Goal: Task Accomplishment & Management: Use online tool/utility

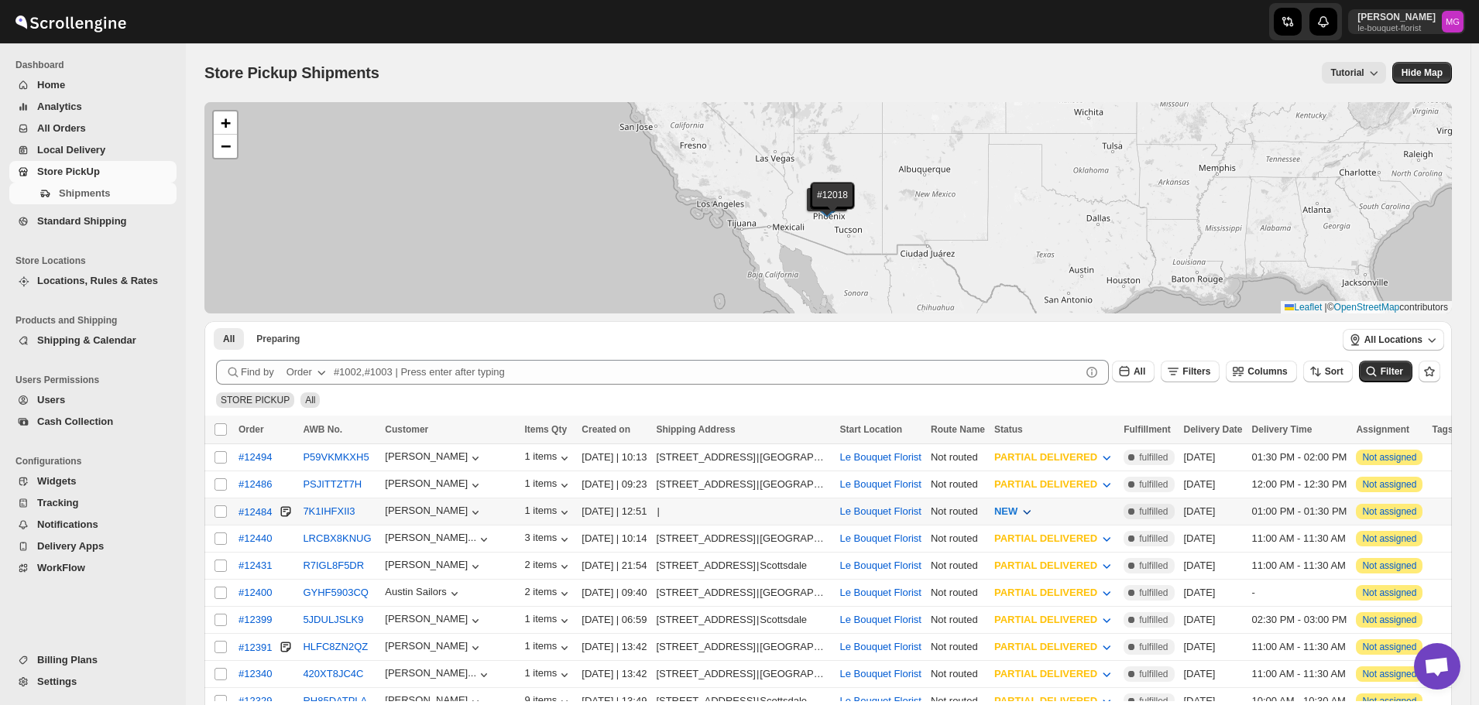
click at [1034, 504] on icon "button" at bounding box center [1026, 511] width 15 height 15
click at [1046, 595] on button "PREPARING" at bounding box center [1048, 593] width 126 height 25
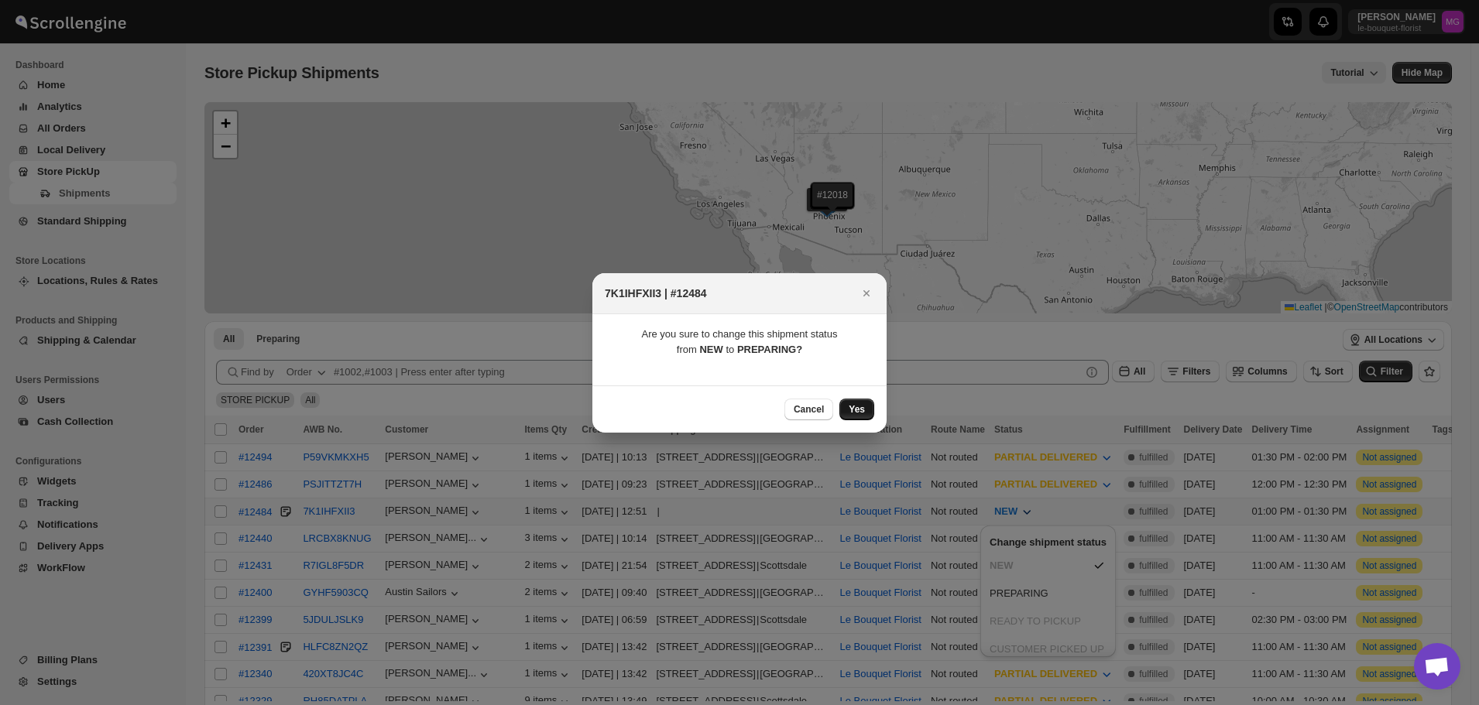
click at [868, 405] on button "Yes" at bounding box center [856, 410] width 35 height 22
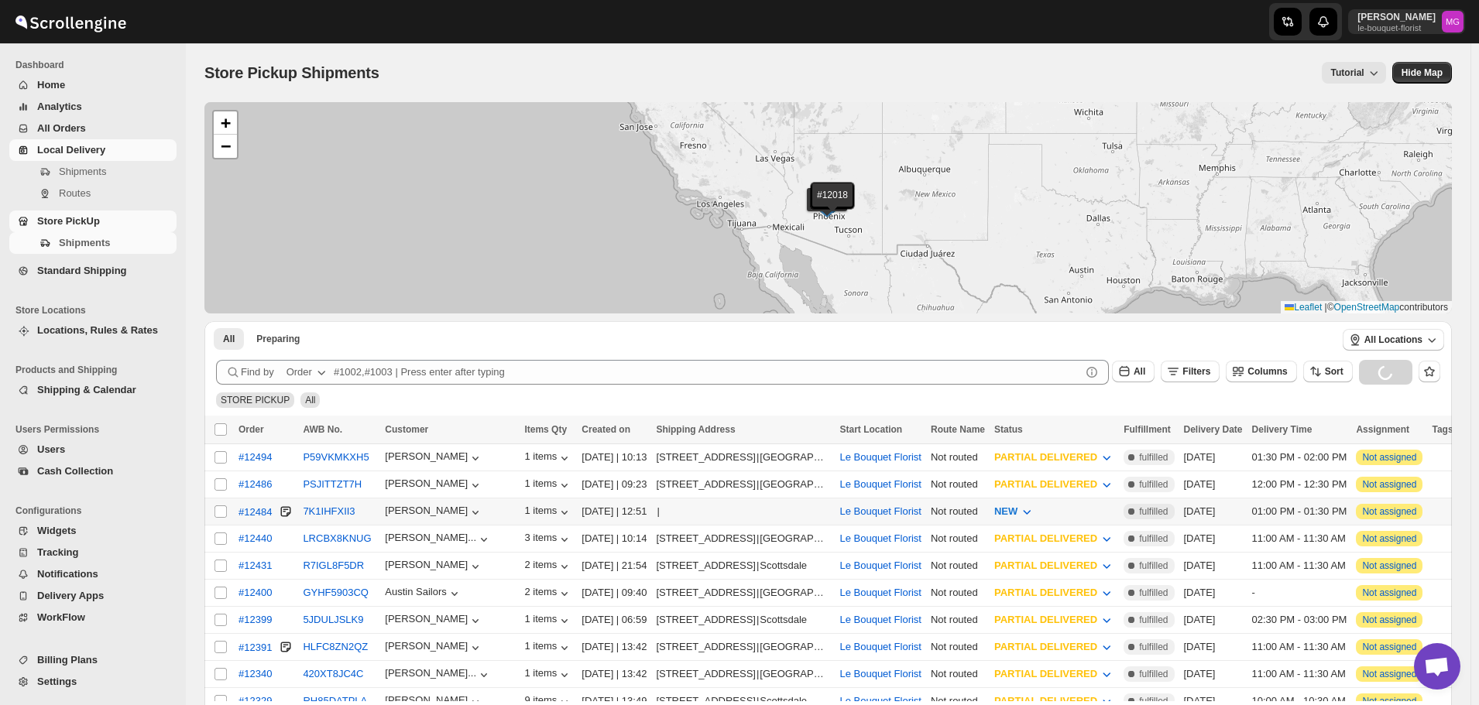
click at [56, 144] on span "Local Delivery" at bounding box center [71, 150] width 68 height 12
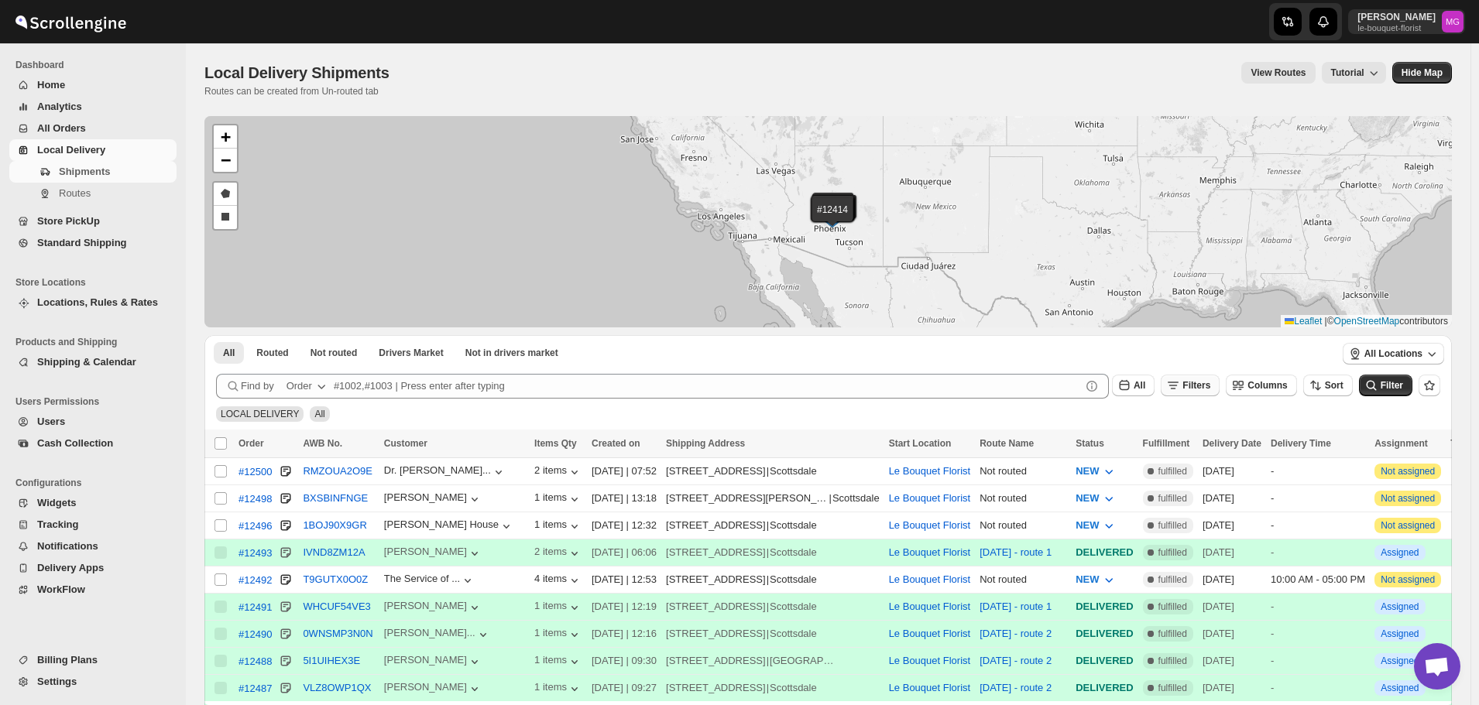
click at [1210, 384] on span "Filters" at bounding box center [1196, 385] width 28 height 11
click at [1202, 446] on span "Add Filter" at bounding box center [1211, 447] width 43 height 12
click at [1141, 447] on icon "button" at bounding box center [1136, 447] width 15 height 15
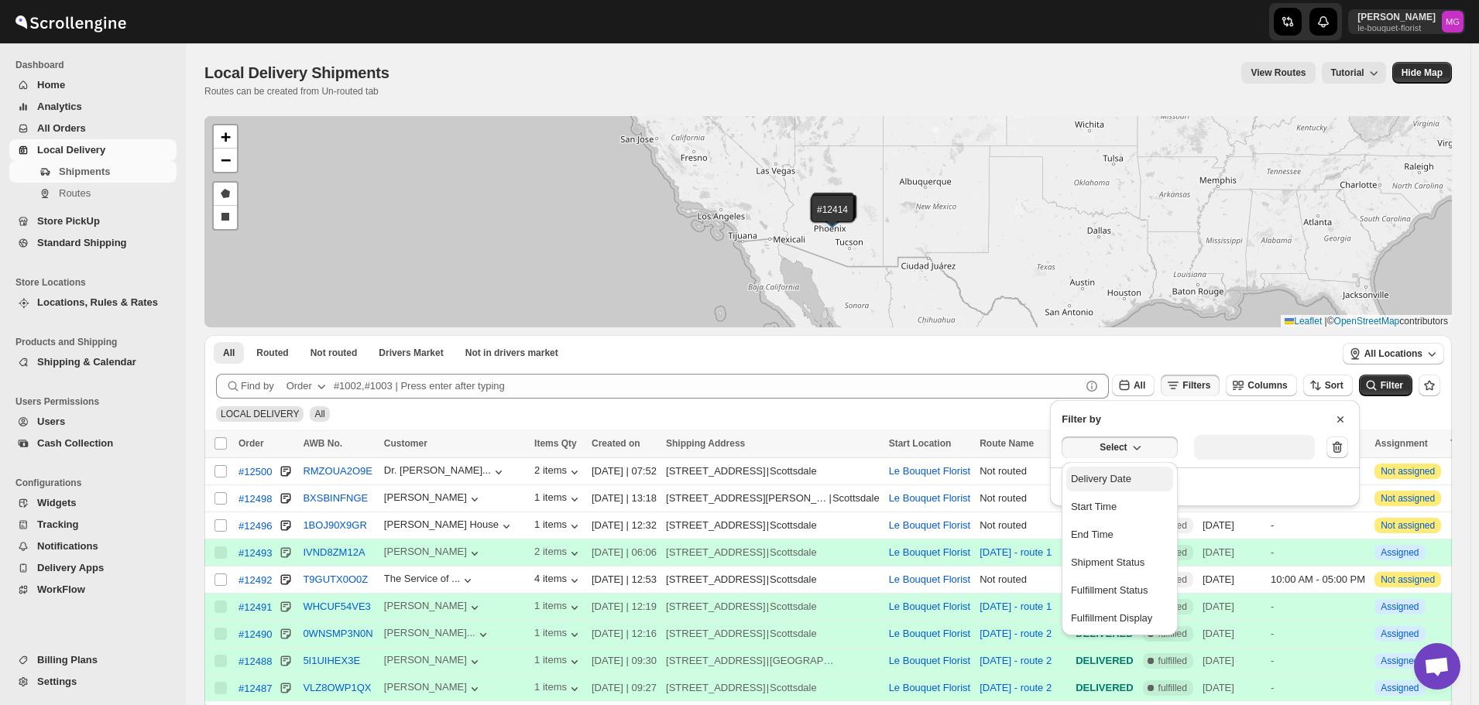
click at [1130, 481] on button "Delivery Date" at bounding box center [1119, 479] width 107 height 25
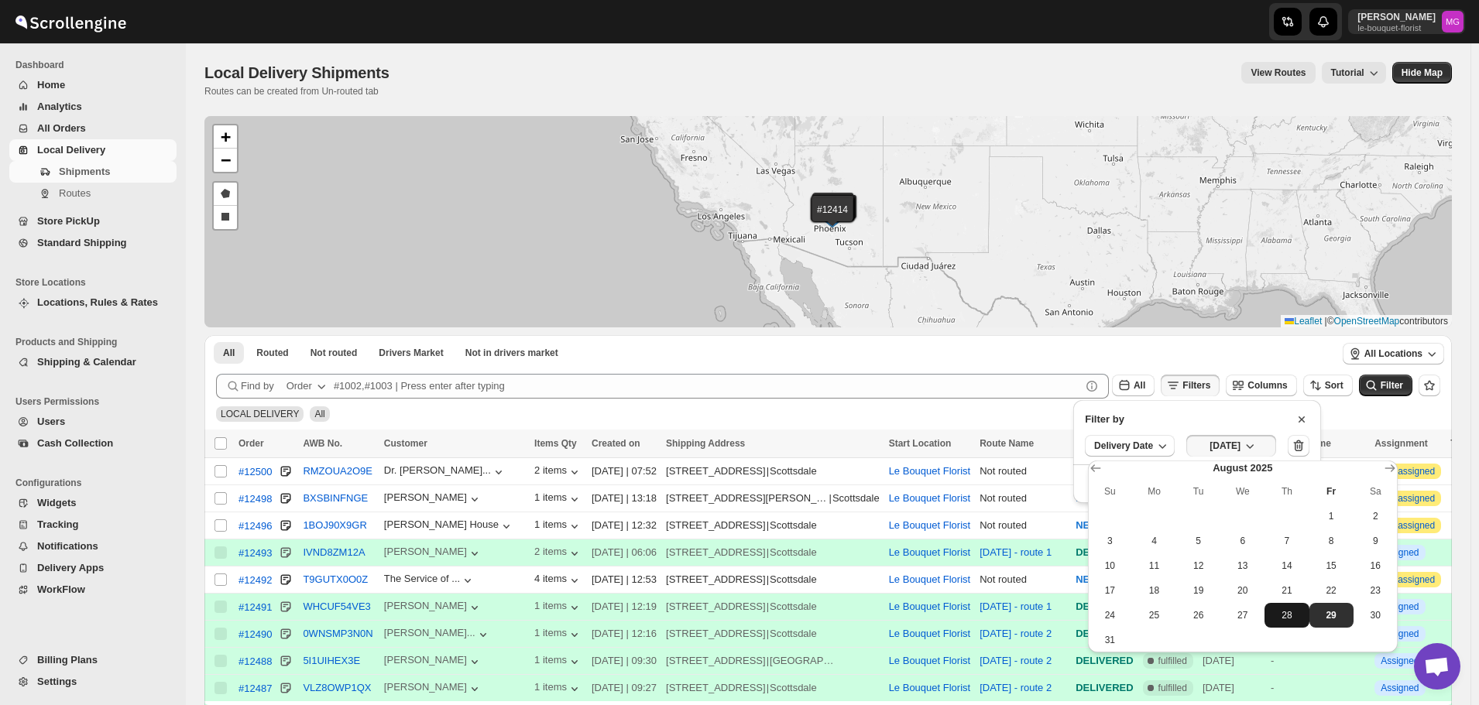
click at [1281, 624] on button "28" at bounding box center [1286, 615] width 44 height 25
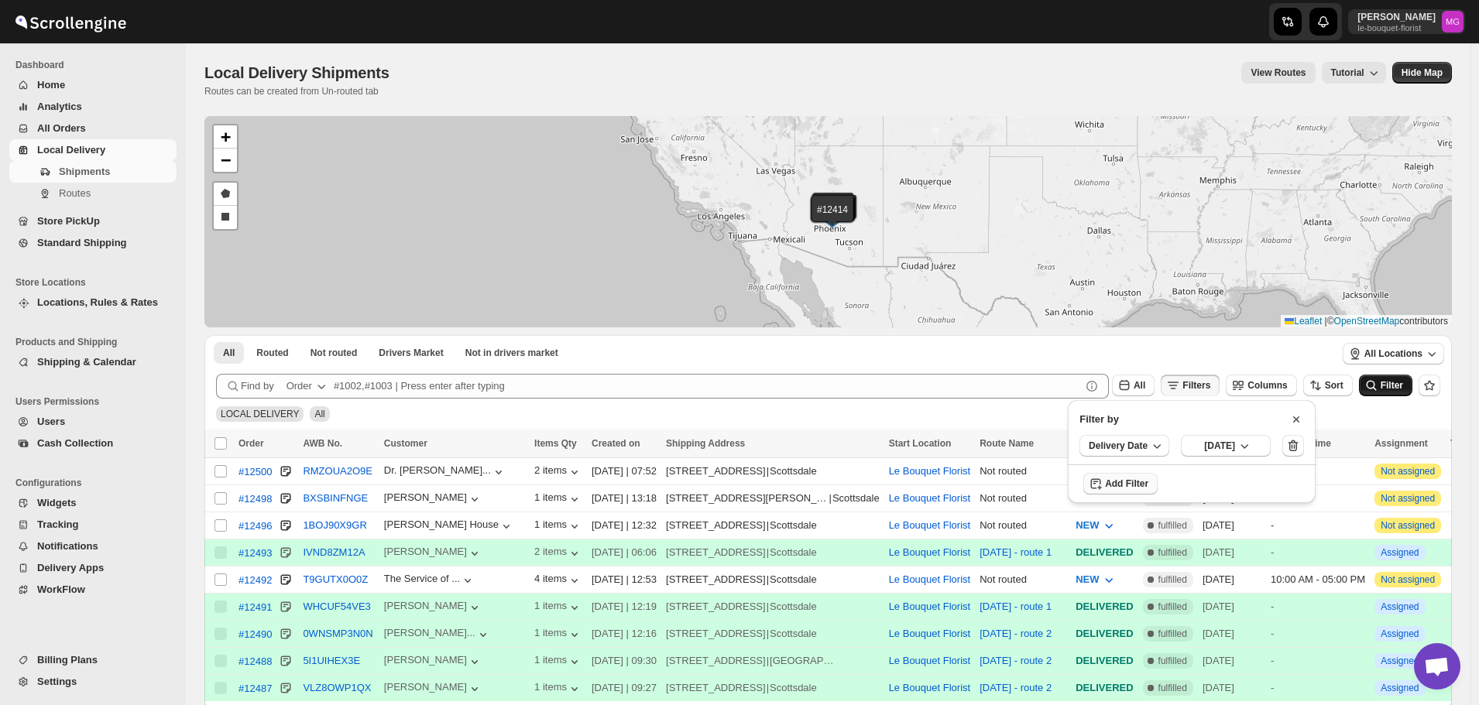
click at [1403, 380] on span "Filter" at bounding box center [1391, 385] width 22 height 11
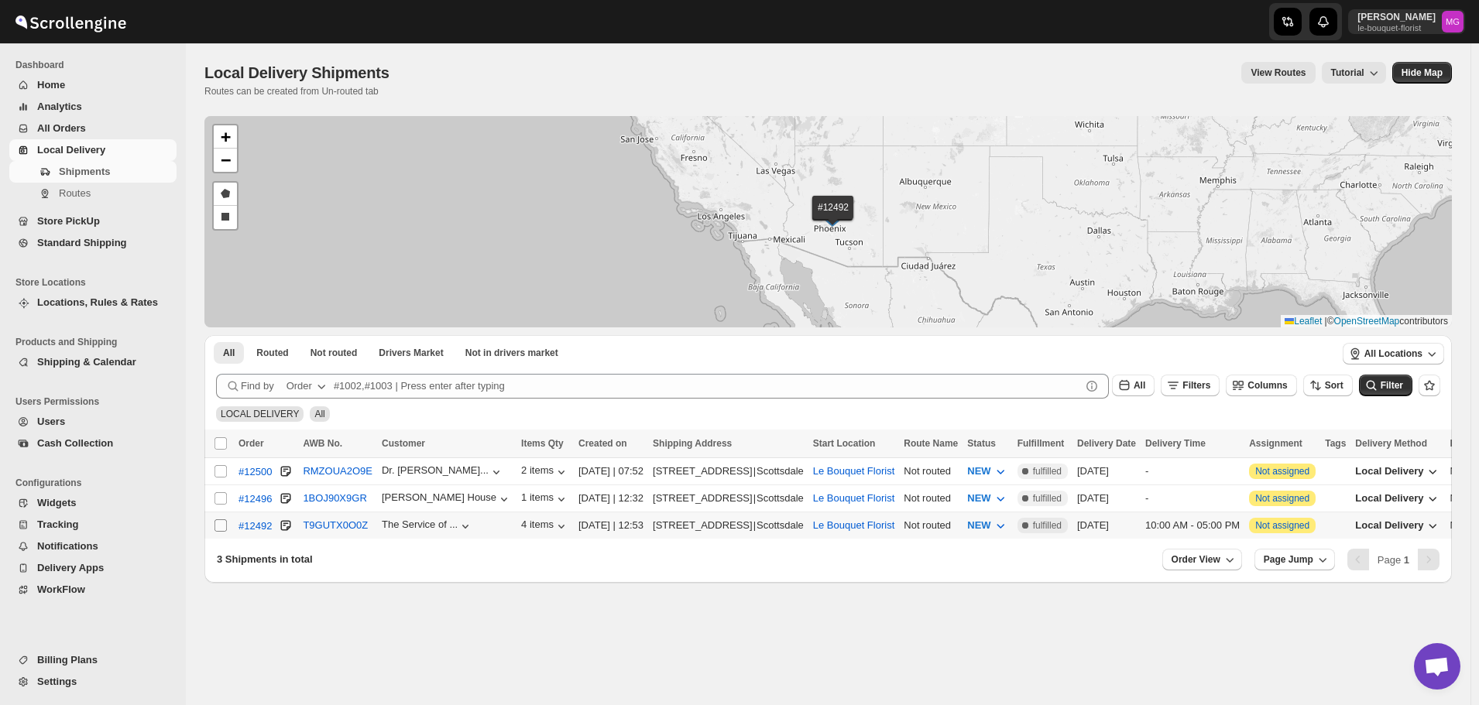
click at [226, 526] on input "Select shipment" at bounding box center [220, 526] width 12 height 12
checkbox input "true"
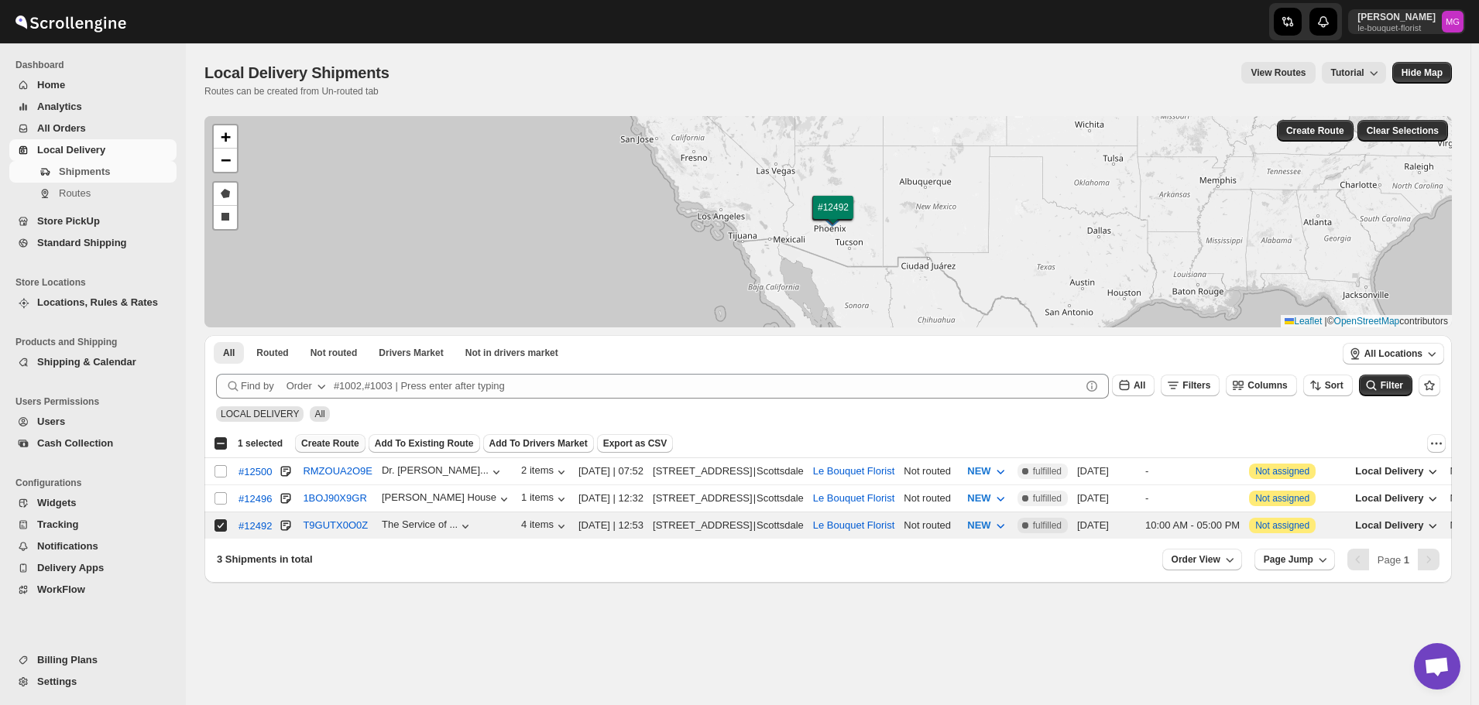
click at [334, 445] on span "Create Route" at bounding box center [330, 443] width 58 height 12
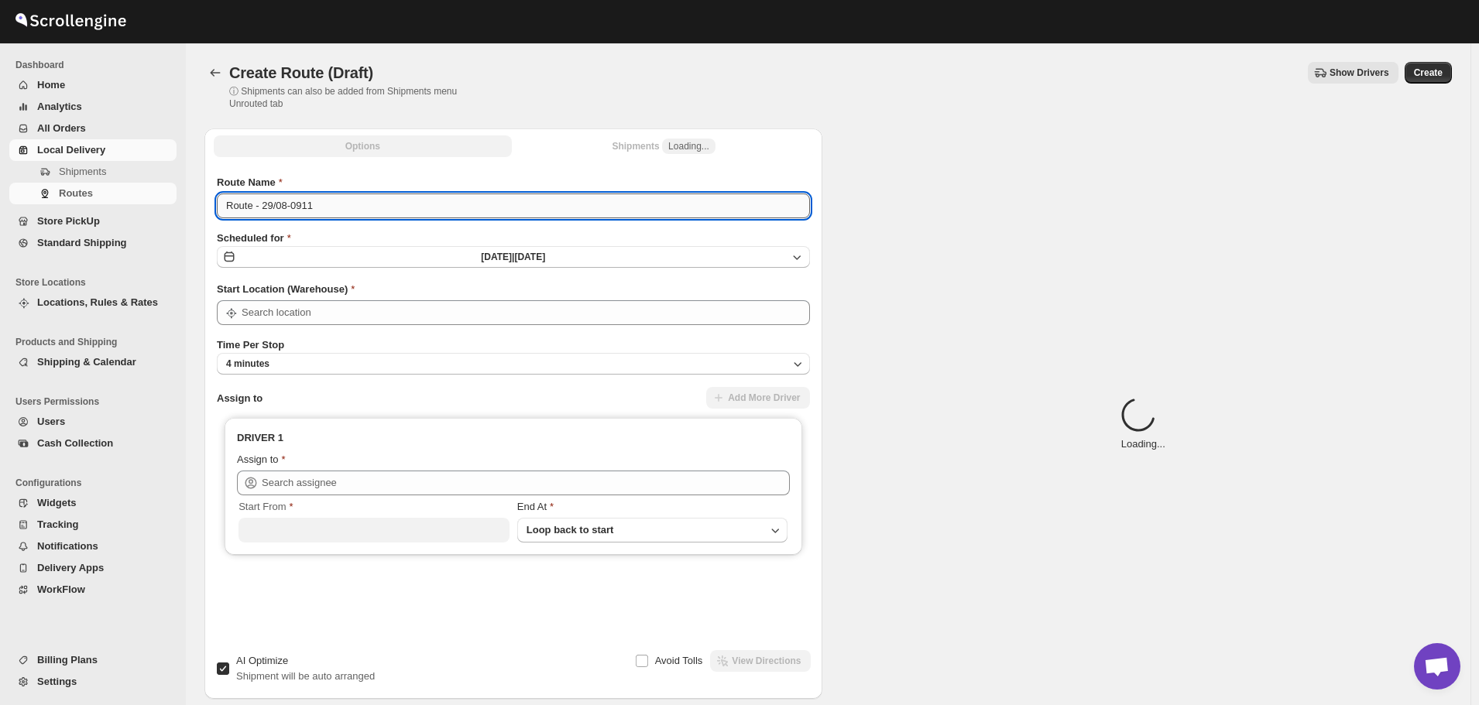
type input "Le Bouquet Florist"
click at [290, 207] on input "Route - 29/08-0911" at bounding box center [513, 206] width 593 height 25
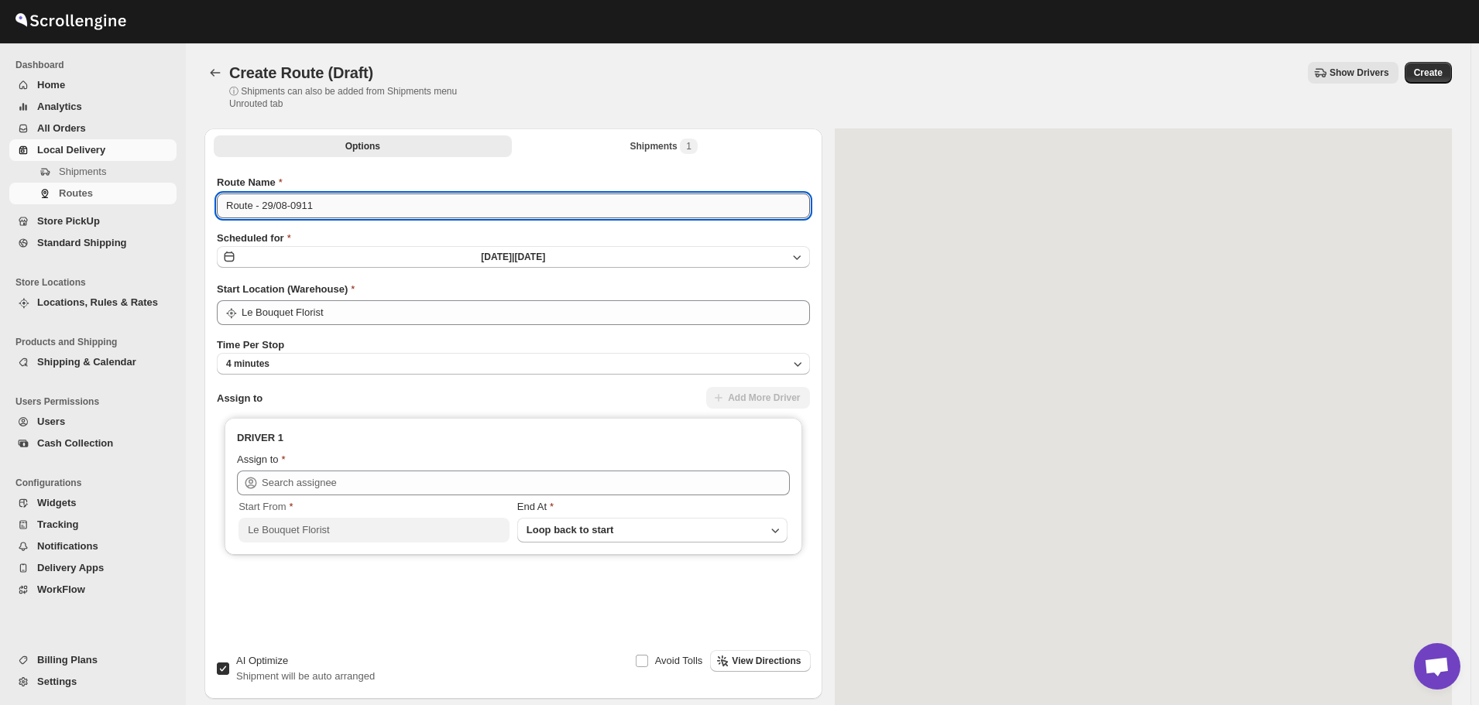
click at [290, 207] on input "Route - 29/08-0911" at bounding box center [513, 206] width 593 height 25
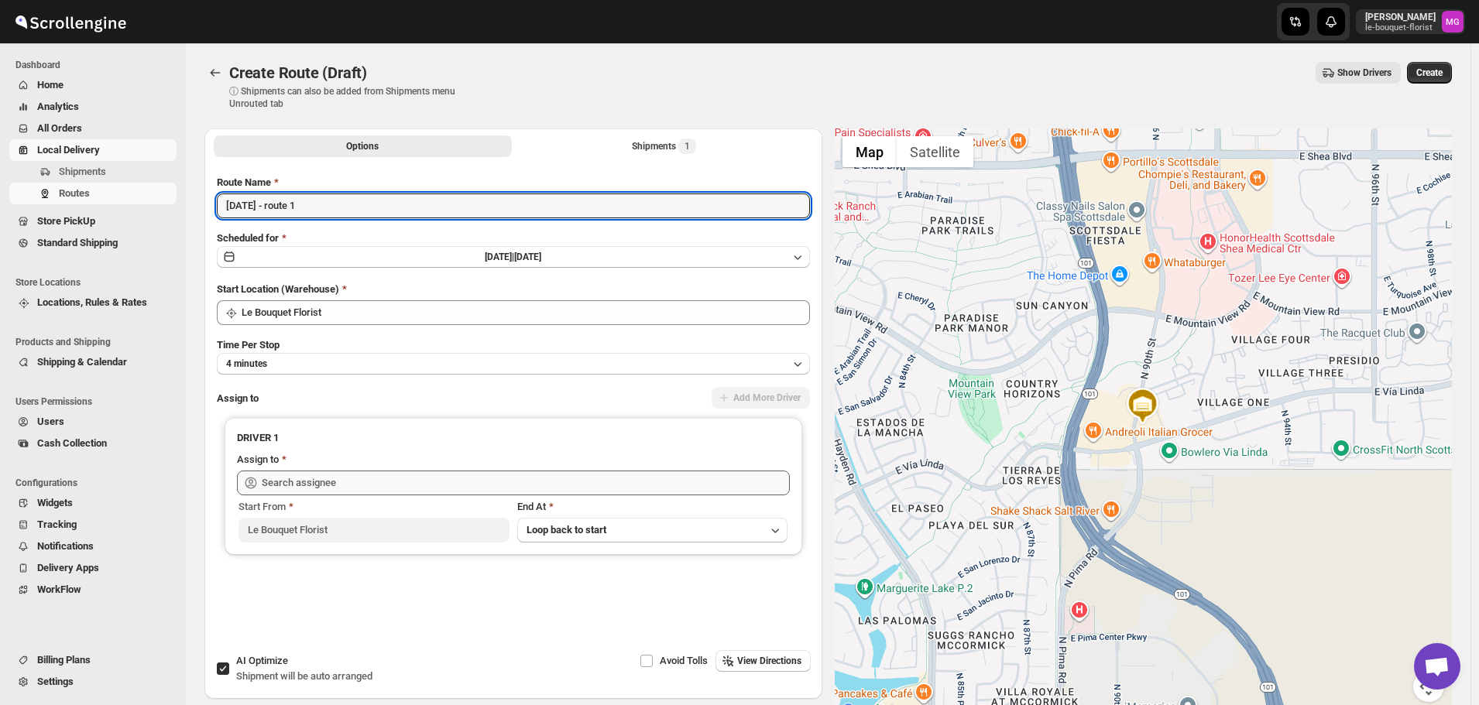
type input "[DATE] - route 1"
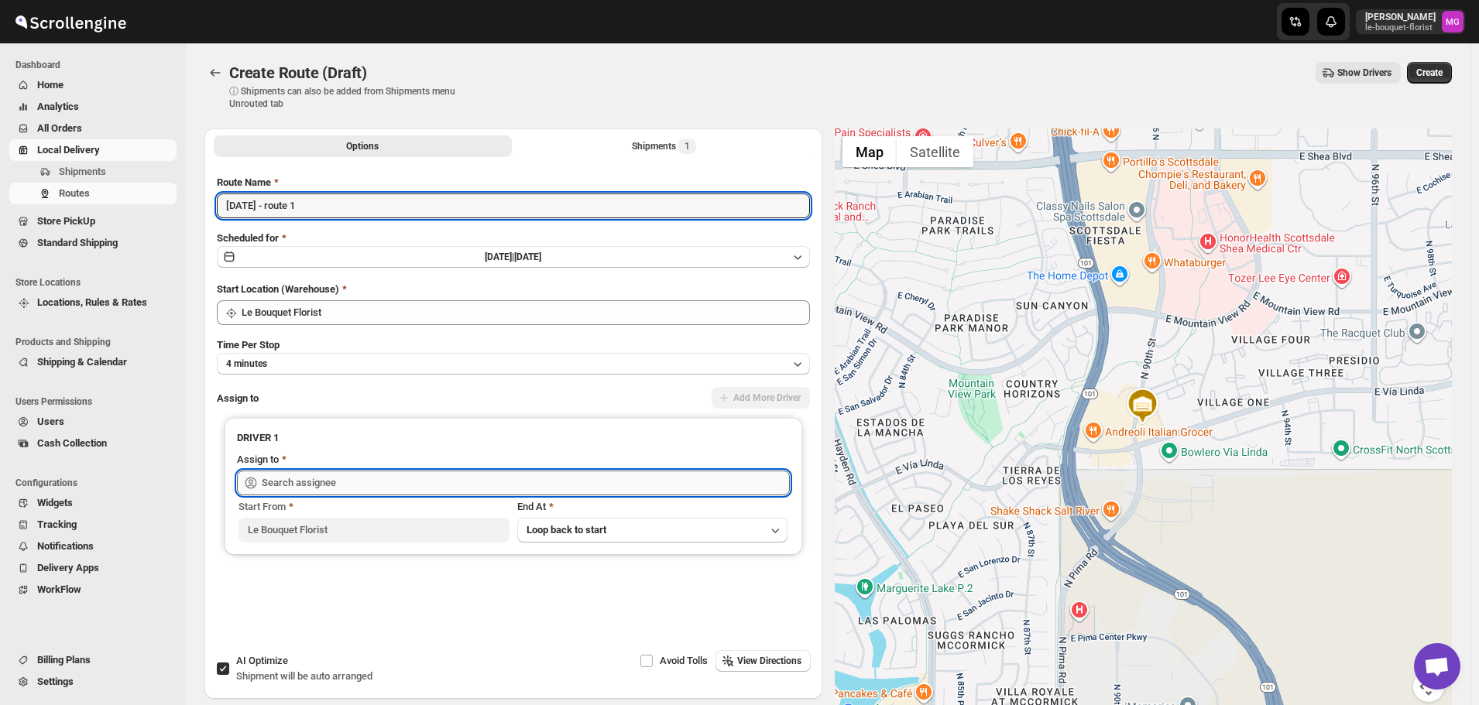
click at [341, 481] on input "text" at bounding box center [526, 483] width 528 height 25
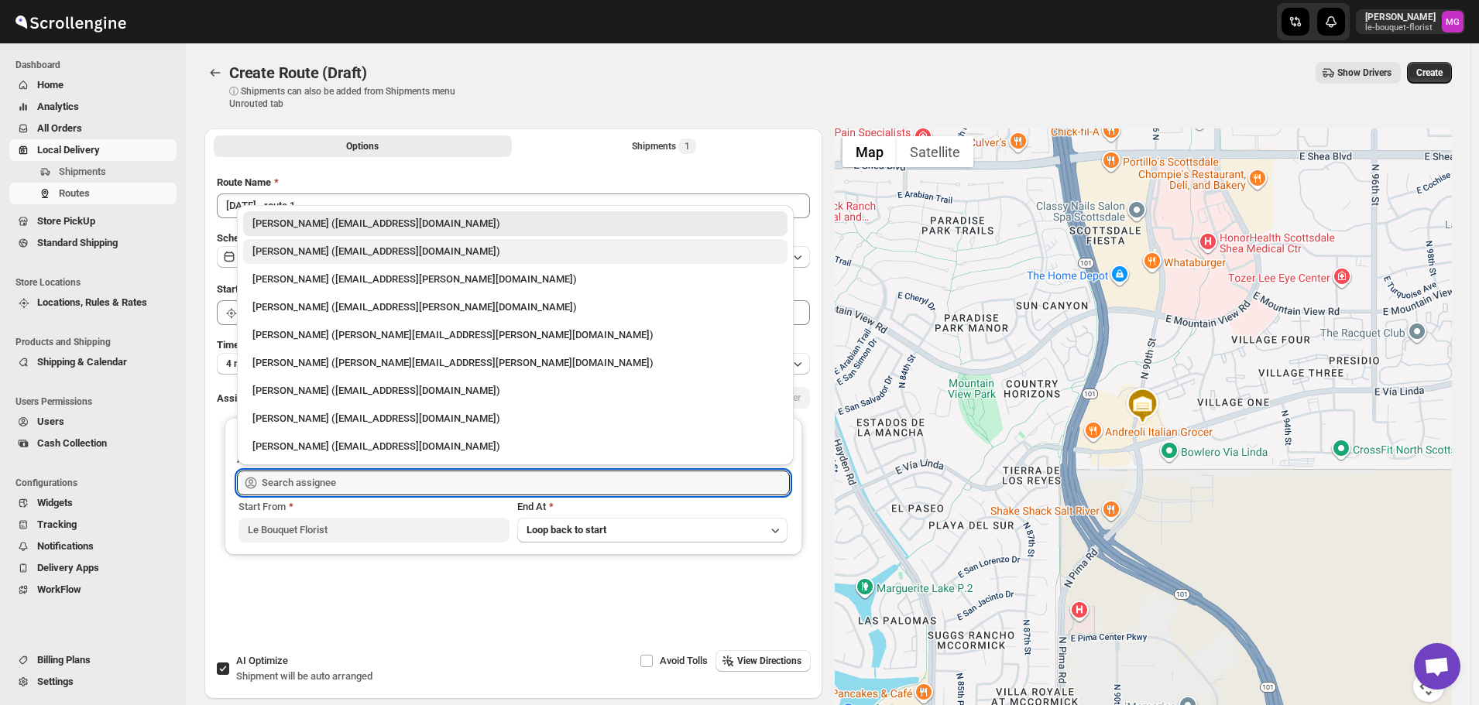
click at [296, 256] on div "[PERSON_NAME] ([EMAIL_ADDRESS][DOMAIN_NAME])" at bounding box center [515, 251] width 526 height 15
type input "[PERSON_NAME] ([EMAIL_ADDRESS][DOMAIN_NAME])"
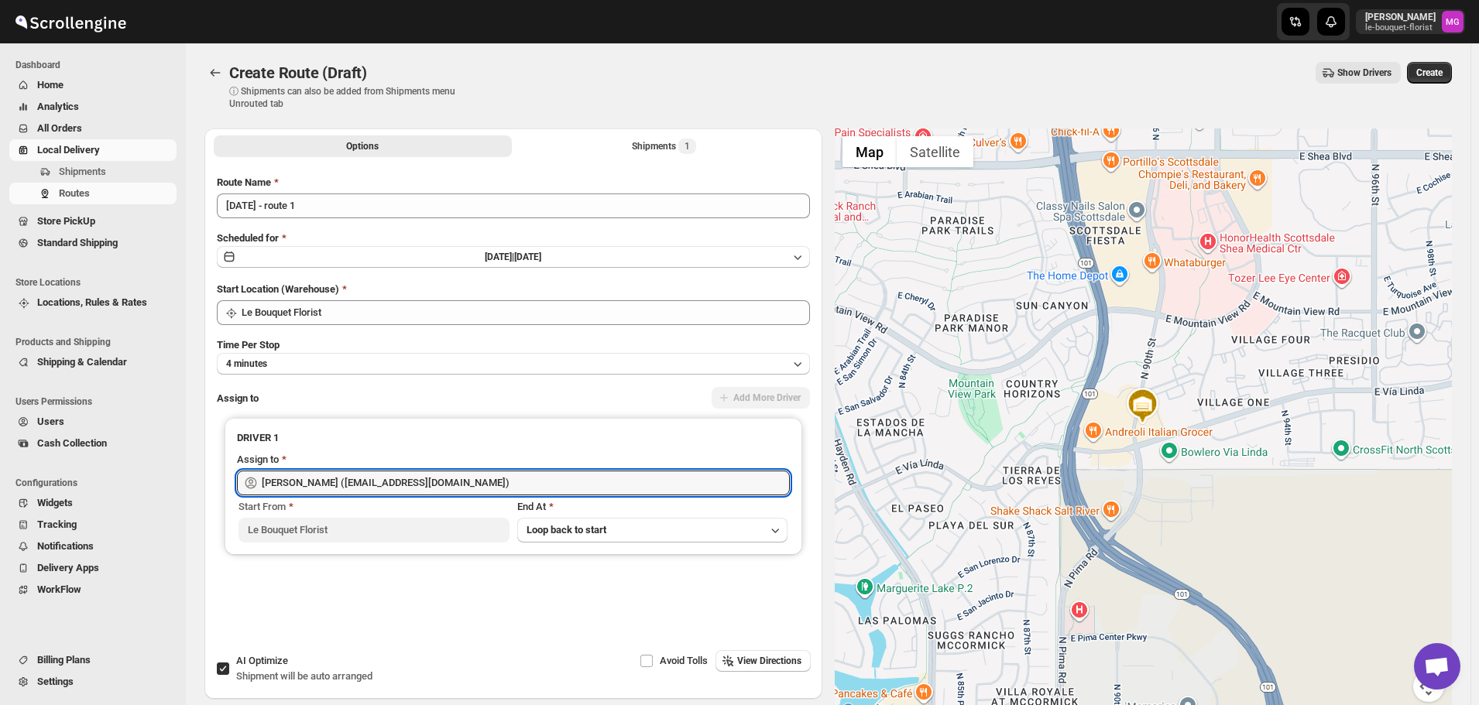
click at [227, 669] on input "AI Optimize Shipment will be auto arranged" at bounding box center [223, 669] width 12 height 12
checkbox input "false"
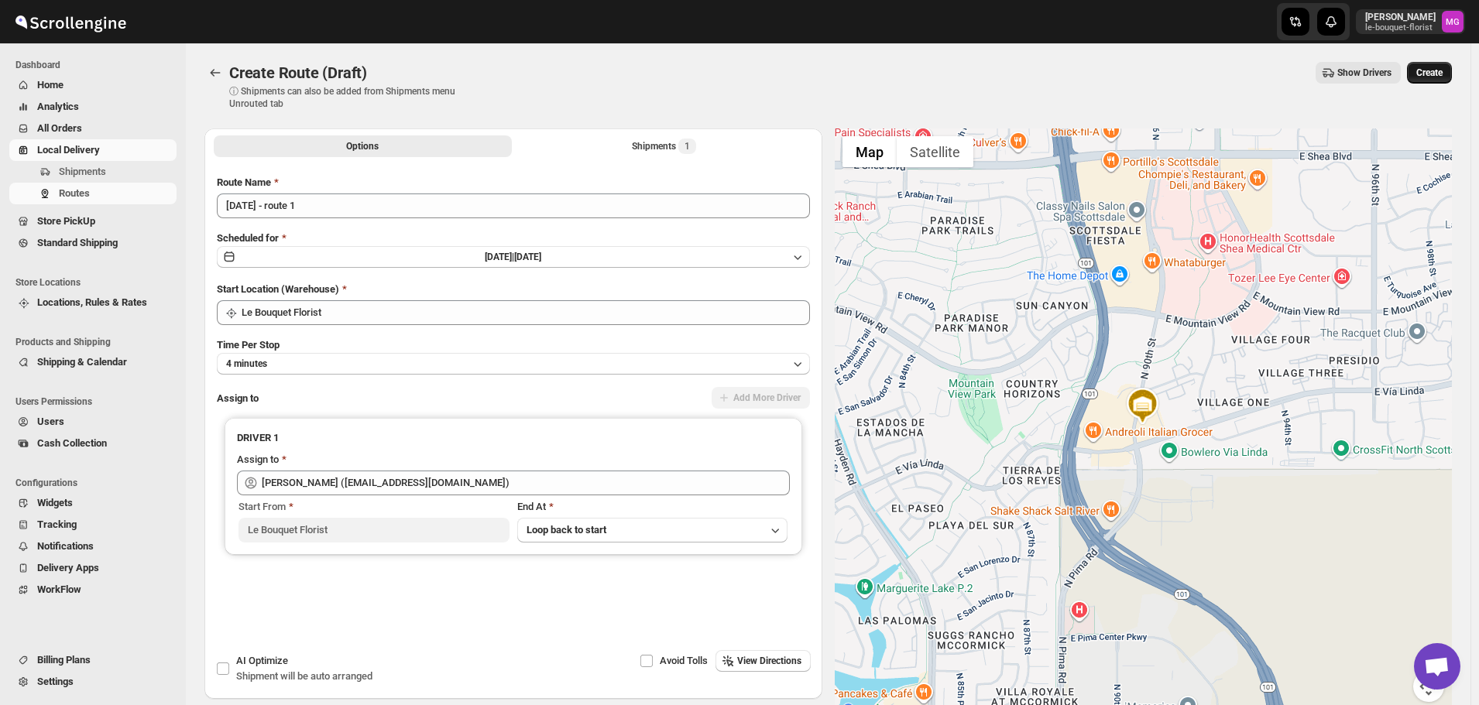
click at [1432, 77] on span "Create" at bounding box center [1429, 73] width 26 height 12
